Goal: Book appointment/travel/reservation

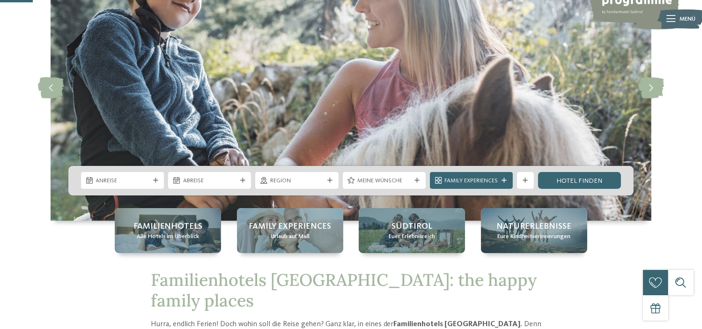
scroll to position [47, 0]
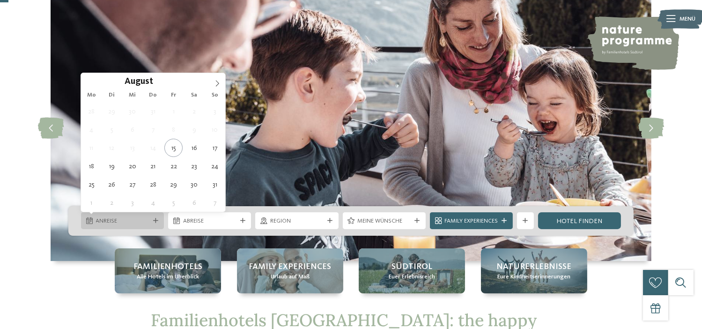
click at [139, 220] on span "Anreise" at bounding box center [122, 221] width 53 height 8
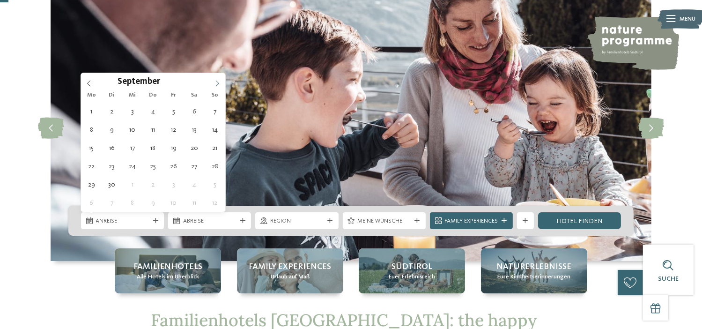
click at [219, 83] on icon at bounding box center [217, 83] width 7 height 7
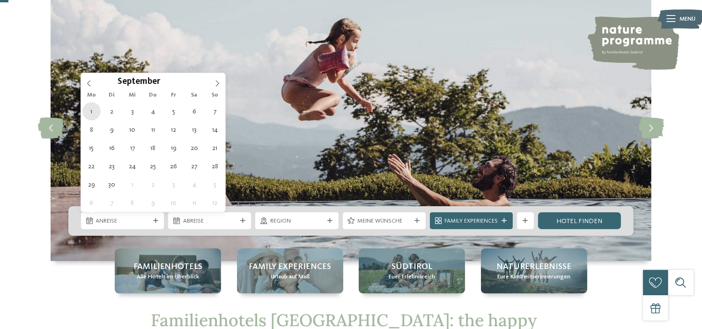
type div "[DATE]"
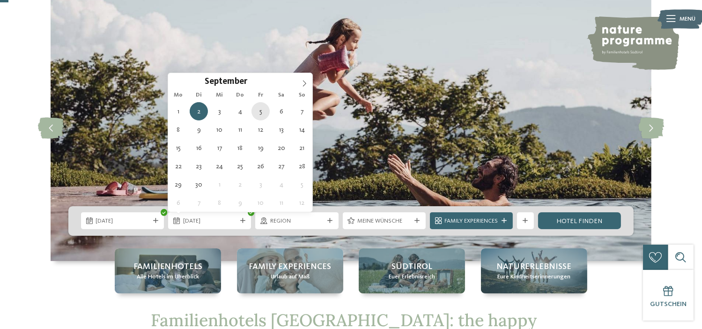
type div "[DATE]"
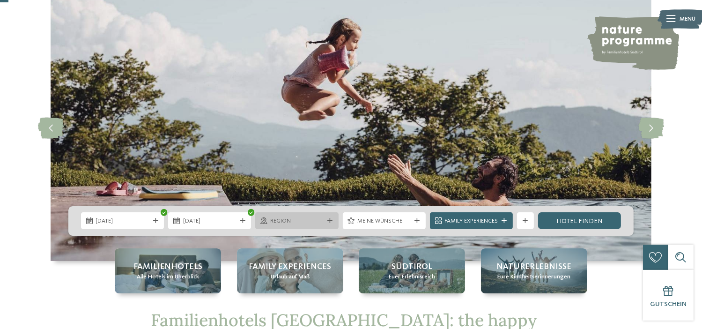
click at [274, 221] on span "Region" at bounding box center [296, 221] width 53 height 8
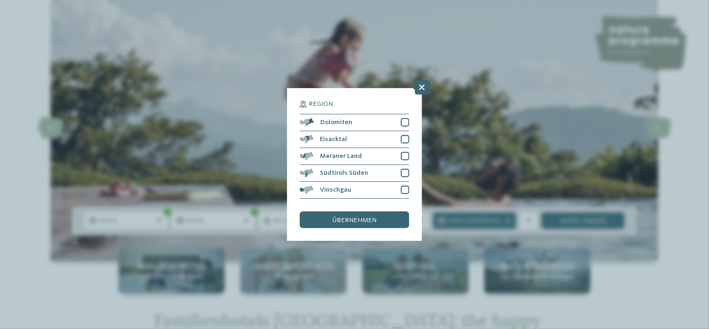
click at [223, 152] on div "Region Dolomiten" at bounding box center [354, 164] width 709 height 329
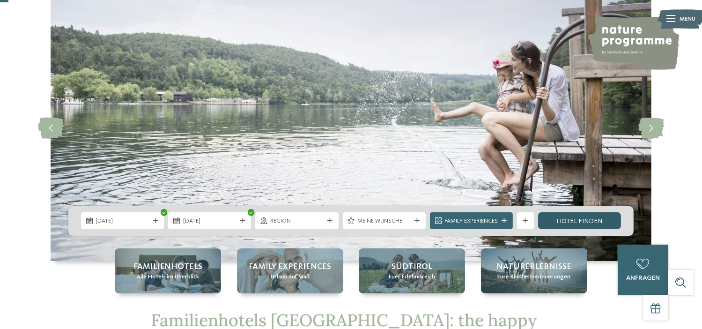
click at [567, 227] on link "Hotel finden" at bounding box center [579, 220] width 83 height 17
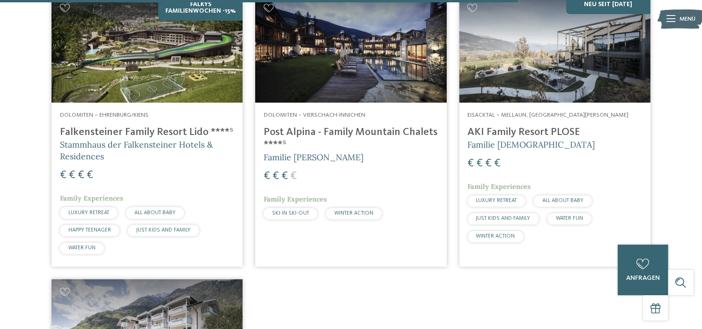
scroll to position [2143, 0]
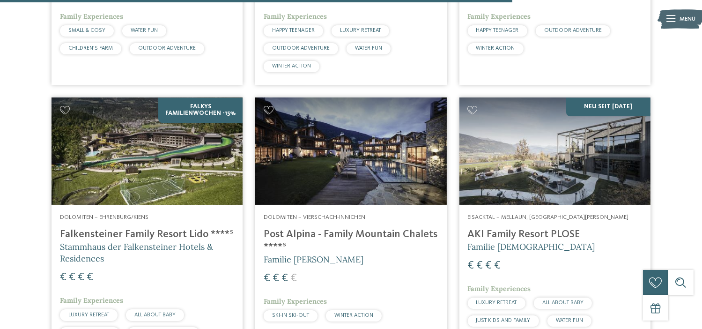
click at [179, 191] on img at bounding box center [146, 151] width 191 height 108
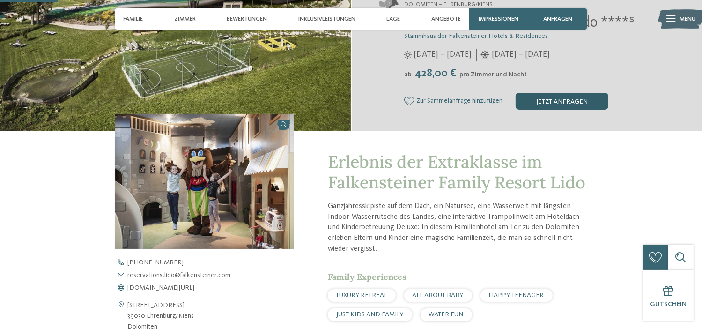
scroll to position [187, 0]
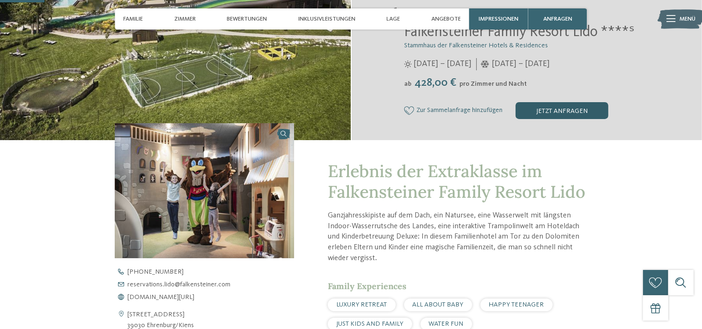
click at [556, 109] on div "jetzt anfragen" at bounding box center [561, 110] width 93 height 17
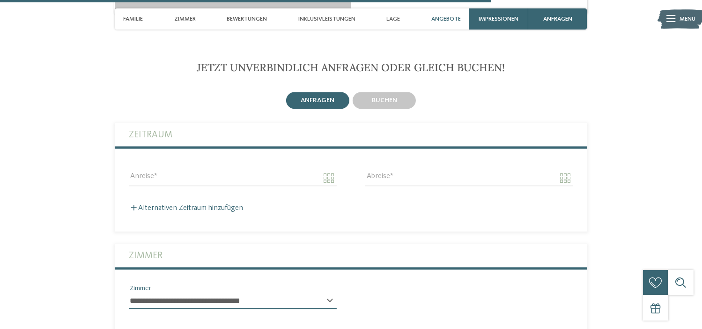
scroll to position [2073, 0]
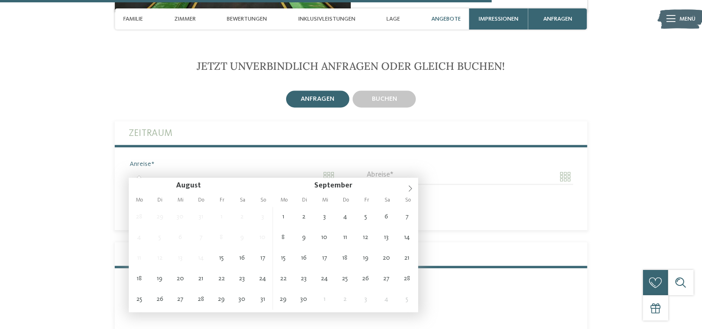
click at [199, 169] on input "Anreise" at bounding box center [233, 176] width 208 height 16
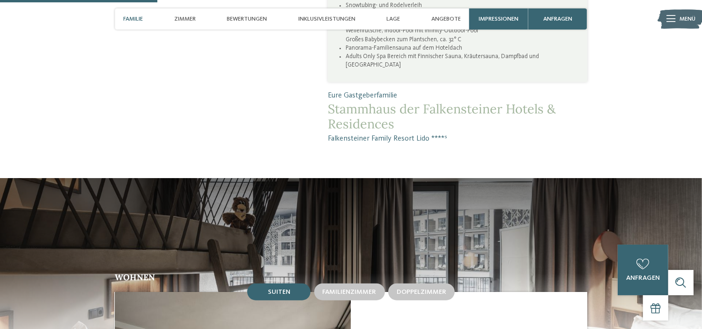
scroll to position [622, 0]
